Goal: Information Seeking & Learning: Learn about a topic

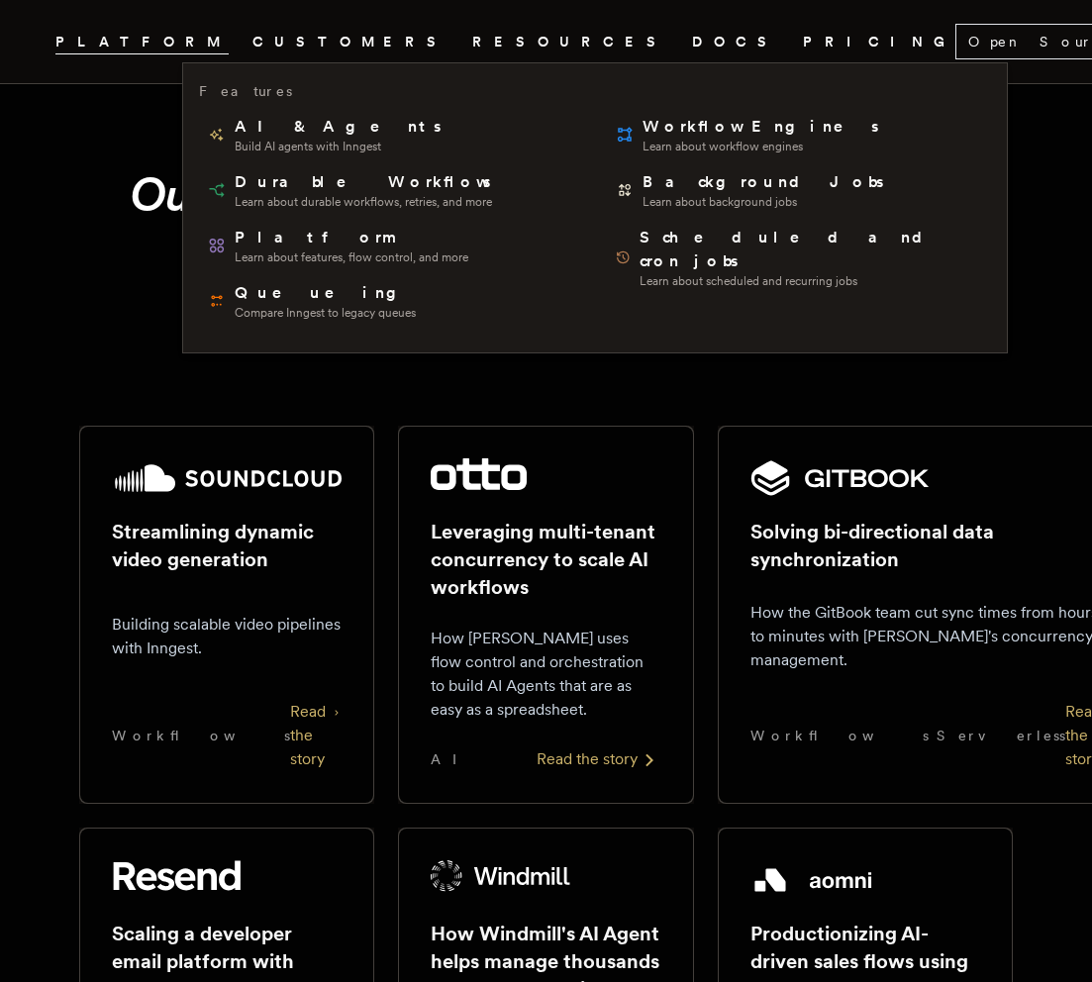
click at [222, 41] on span "PLATFORM" at bounding box center [141, 42] width 173 height 25
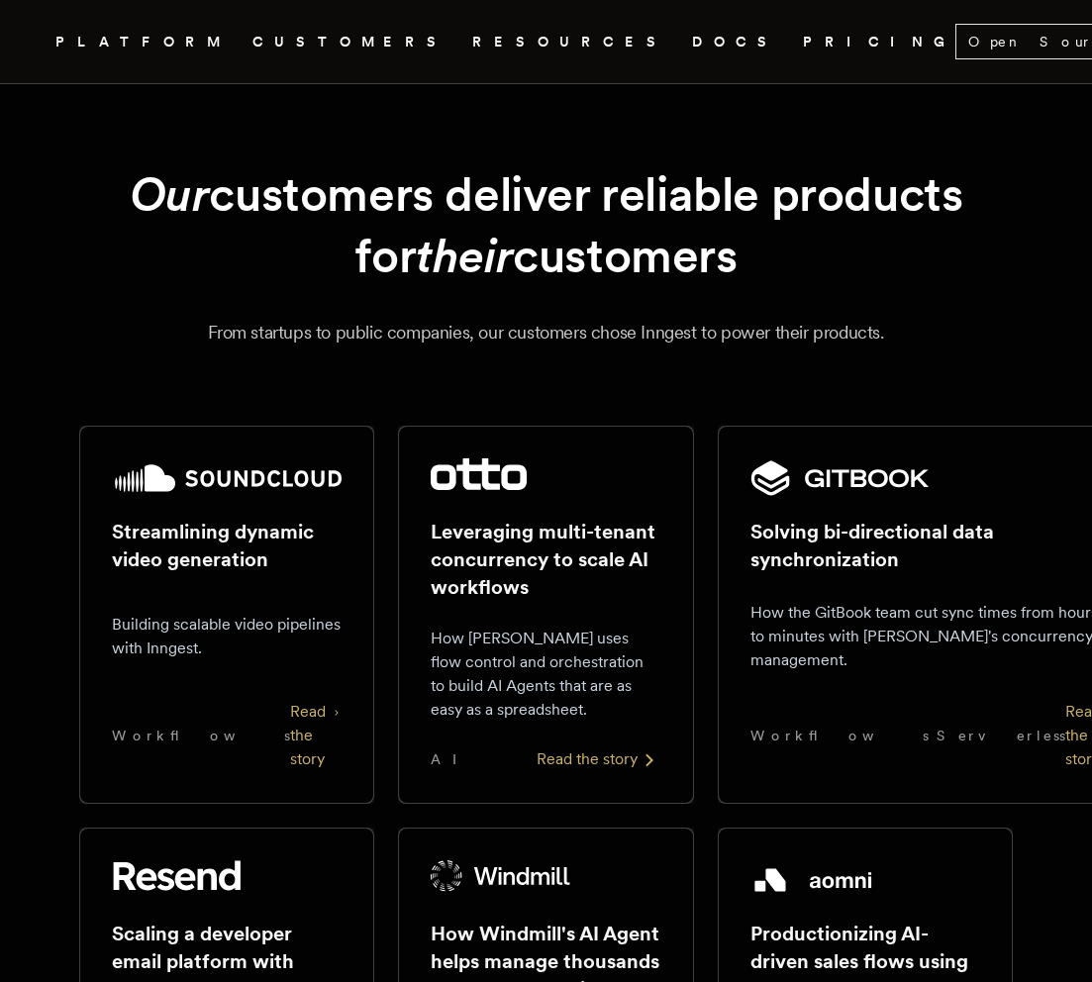
click at [222, 41] on span "PLATFORM" at bounding box center [141, 42] width 173 height 25
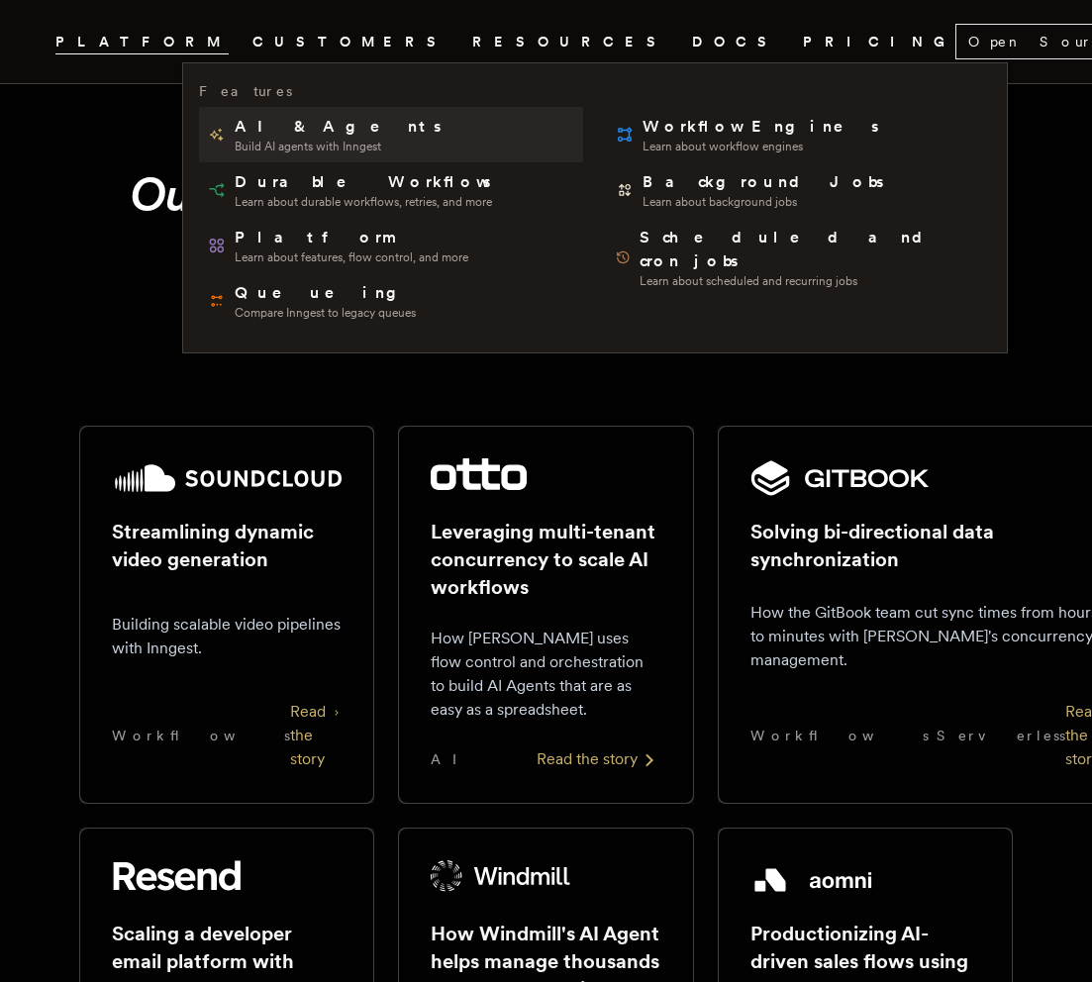
click at [295, 136] on span "AI & Agents" at bounding box center [340, 127] width 210 height 24
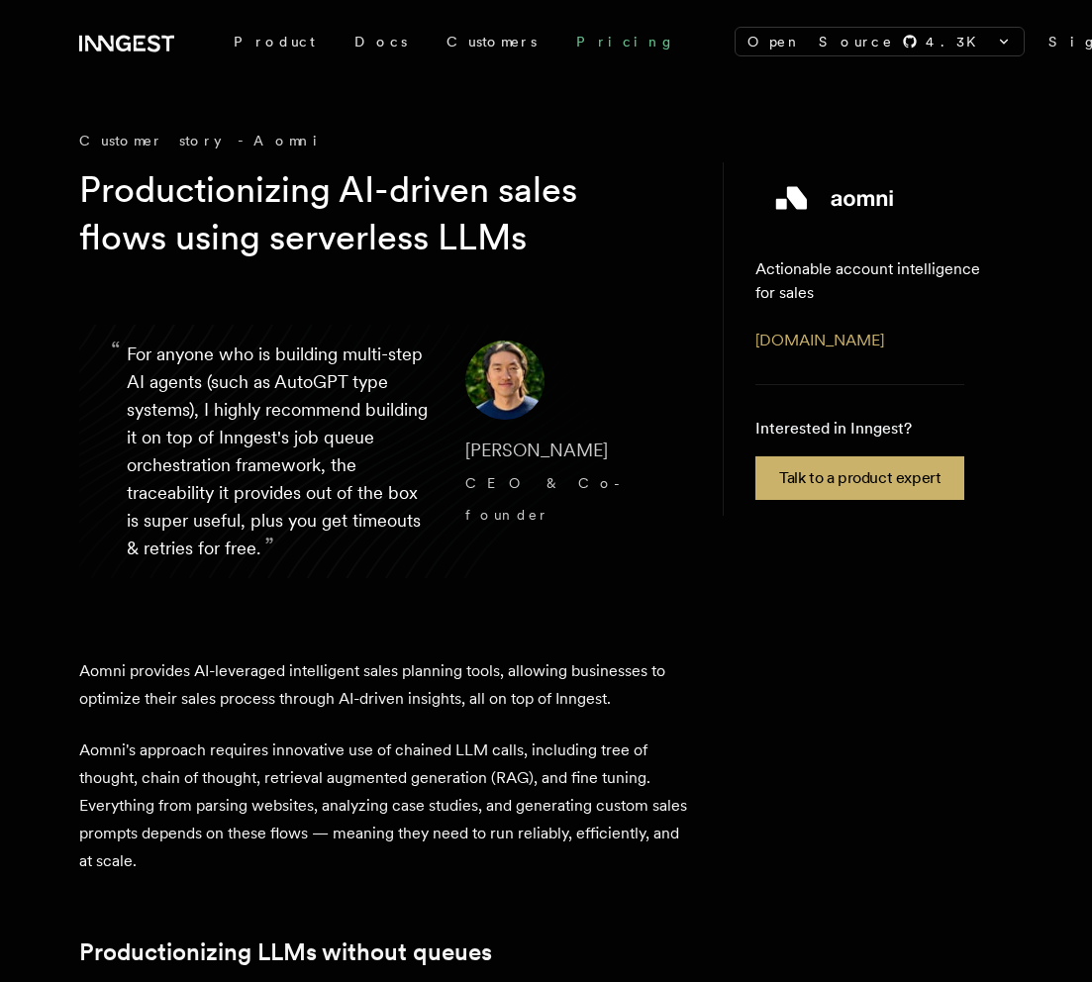
click at [556, 43] on link "Pricing" at bounding box center [625, 42] width 139 height 36
